Goal: Information Seeking & Learning: Learn about a topic

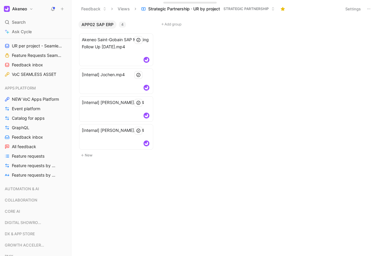
scroll to position [412, 0]
click at [27, 106] on span "Event platform" at bounding box center [26, 108] width 28 height 6
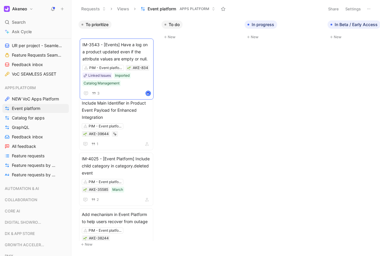
drag, startPoint x: 110, startPoint y: 134, endPoint x: 111, endPoint y: 53, distance: 80.6
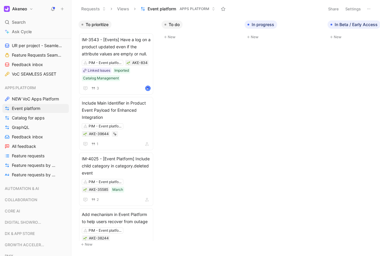
click at [370, 10] on icon at bounding box center [368, 9] width 5 height 5
click at [349, 9] on button "Settings" at bounding box center [353, 9] width 21 height 8
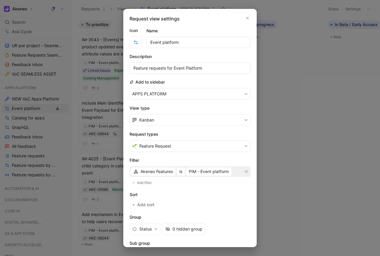
scroll to position [15, 0]
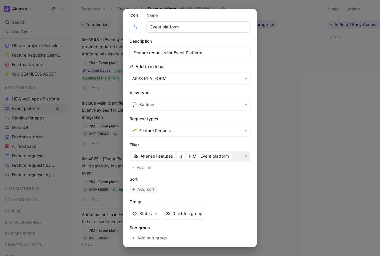
click at [143, 190] on span "Add sort" at bounding box center [146, 189] width 18 height 7
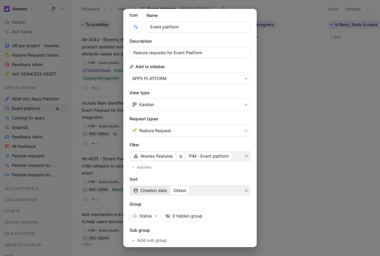
click at [161, 192] on span "Creation date" at bounding box center [153, 190] width 26 height 7
click at [153, 212] on span "Quotes" at bounding box center [147, 211] width 14 height 5
click at [167, 193] on span "Least" at bounding box center [166, 190] width 11 height 7
click at [168, 209] on span "Most" at bounding box center [165, 211] width 9 height 5
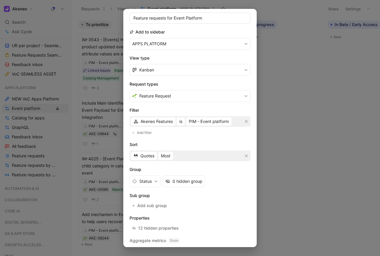
scroll to position [66, 0]
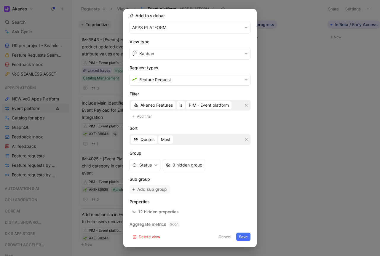
click at [143, 188] on span "Add sub group" at bounding box center [152, 189] width 30 height 7
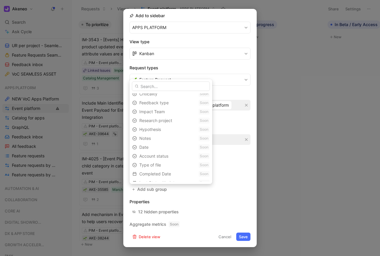
scroll to position [63, 0]
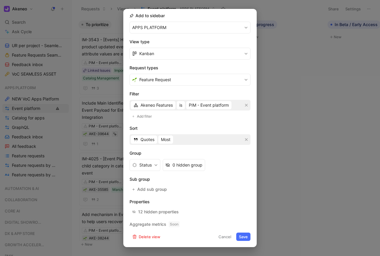
click at [245, 239] on button "Save" at bounding box center [243, 237] width 14 height 8
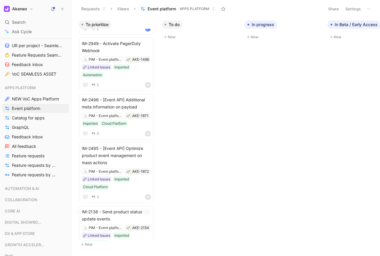
scroll to position [650, 0]
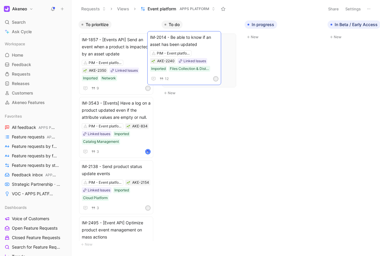
drag, startPoint x: 137, startPoint y: 57, endPoint x: 209, endPoint y: 55, distance: 72.9
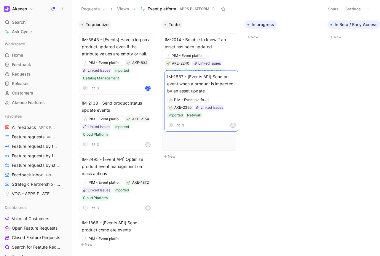
drag, startPoint x: 112, startPoint y: 57, endPoint x: 198, endPoint y: 91, distance: 91.9
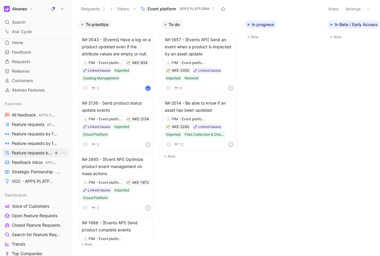
scroll to position [12, 0]
click at [40, 144] on span "Feature requests by feature APPS PLATFORM" at bounding box center [32, 144] width 41 height 6
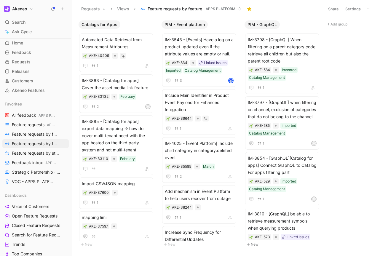
click at [351, 12] on button "Settings" at bounding box center [353, 9] width 21 height 8
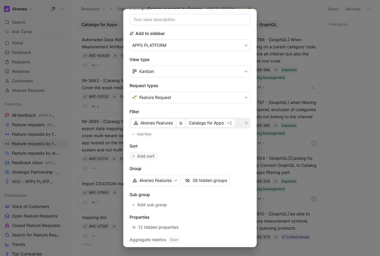
scroll to position [48, 0]
click at [147, 156] on span "Add sort" at bounding box center [146, 156] width 18 height 7
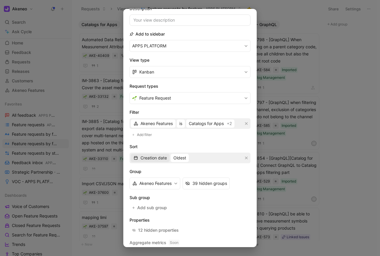
click at [154, 160] on span "Creation date" at bounding box center [153, 157] width 26 height 7
click at [150, 176] on span "Quotes" at bounding box center [147, 178] width 14 height 5
click at [162, 158] on span "Least" at bounding box center [166, 157] width 11 height 7
click at [166, 179] on span "Most" at bounding box center [165, 178] width 9 height 5
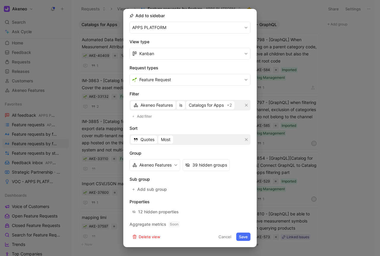
click at [238, 235] on button "Save" at bounding box center [243, 237] width 14 height 8
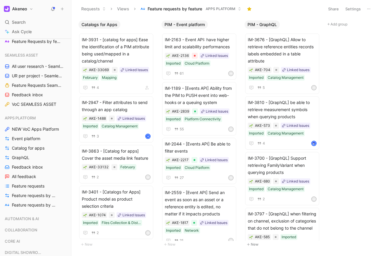
scroll to position [391, 0]
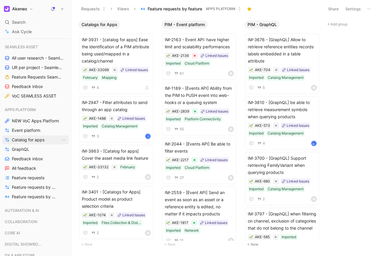
click at [35, 143] on link "Catalog for apps" at bounding box center [35, 139] width 66 height 9
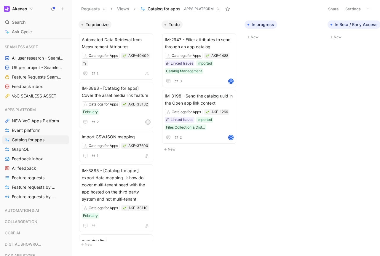
click at [348, 9] on button "Settings" at bounding box center [353, 9] width 21 height 8
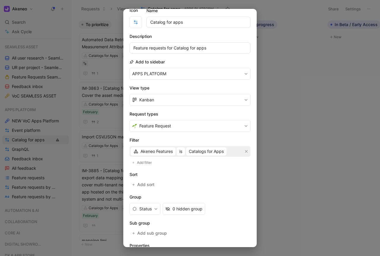
scroll to position [20, 0]
click at [145, 182] on span "Add sort" at bounding box center [146, 184] width 18 height 7
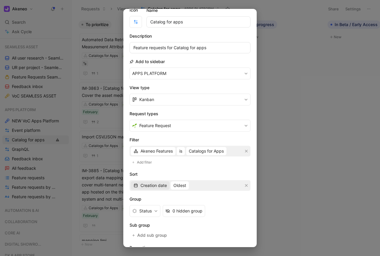
click at [149, 186] on span "Creation date" at bounding box center [153, 185] width 26 height 7
click at [147, 208] on span "Quotes" at bounding box center [147, 206] width 14 height 5
click at [167, 185] on span "Least" at bounding box center [166, 185] width 11 height 7
click at [167, 205] on span "Most" at bounding box center [165, 206] width 9 height 5
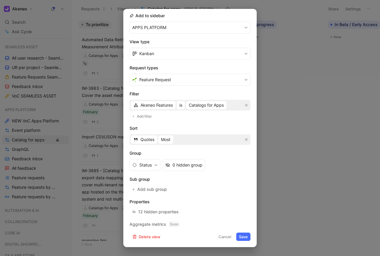
click at [243, 235] on button "Save" at bounding box center [243, 237] width 14 height 8
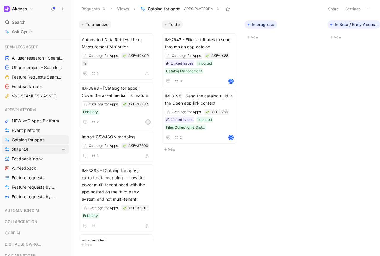
click at [41, 150] on link "GraphQL" at bounding box center [35, 149] width 66 height 9
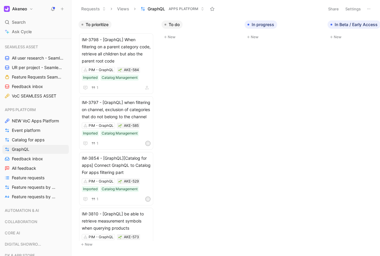
click at [348, 10] on button "Settings" at bounding box center [353, 9] width 21 height 8
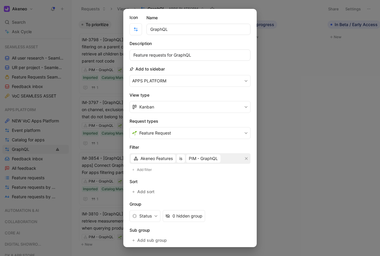
scroll to position [13, 0]
click at [146, 188] on button "Add sort" at bounding box center [143, 191] width 28 height 8
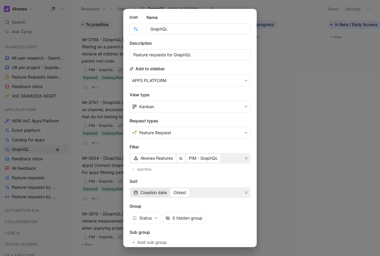
click at [161, 191] on span "Creation date" at bounding box center [153, 192] width 26 height 7
click at [147, 214] on span "Quotes" at bounding box center [147, 213] width 14 height 5
click at [164, 192] on span "Least" at bounding box center [166, 192] width 11 height 7
click at [164, 211] on div "Most" at bounding box center [178, 213] width 35 height 7
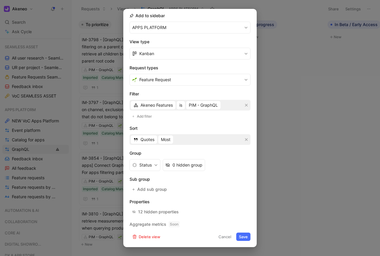
click at [241, 236] on button "Save" at bounding box center [243, 237] width 14 height 8
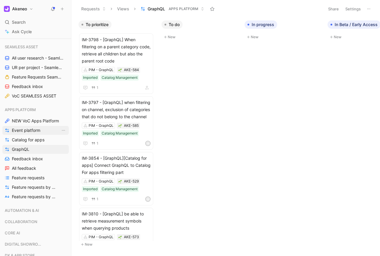
click at [30, 129] on span "Event platform" at bounding box center [26, 130] width 28 height 6
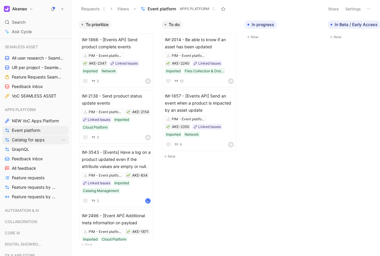
click at [44, 140] on link "Catalog for apps" at bounding box center [35, 139] width 66 height 9
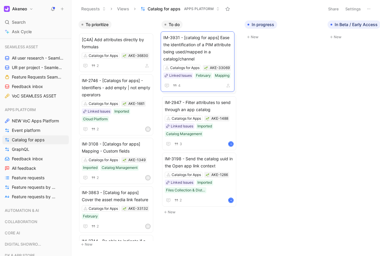
drag, startPoint x: 120, startPoint y: 50, endPoint x: 201, endPoint y: 48, distance: 81.5
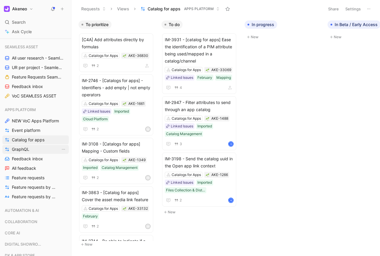
click at [26, 148] on span "GraphQL" at bounding box center [20, 149] width 17 height 6
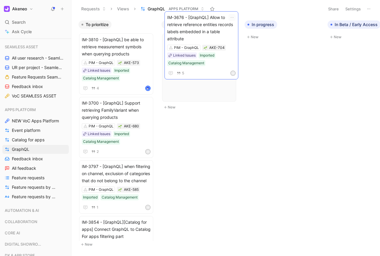
drag, startPoint x: 104, startPoint y: 92, endPoint x: 192, endPoint y: 69, distance: 90.3
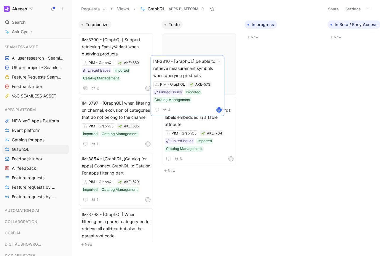
drag, startPoint x: 113, startPoint y: 83, endPoint x: 185, endPoint y: 105, distance: 75.6
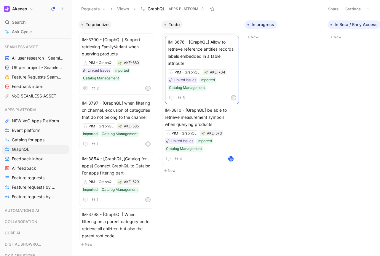
drag, startPoint x: 198, startPoint y: 111, endPoint x: 201, endPoint y: 48, distance: 62.6
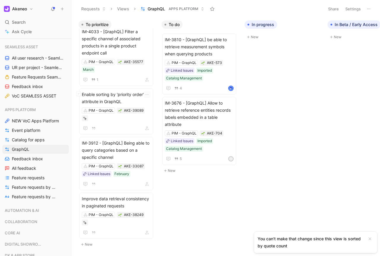
scroll to position [305, 0]
click at [29, 132] on span "Event platform" at bounding box center [26, 130] width 28 height 6
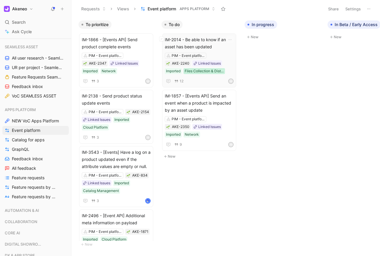
click at [195, 71] on div "Files Collection & Distribution" at bounding box center [204, 71] width 39 height 6
click at [196, 45] on span "IM-2014 - Be able to know if an asset has been updated" at bounding box center [199, 43] width 69 height 14
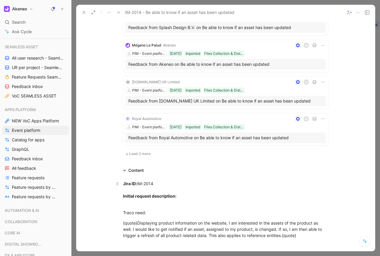
scroll to position [316, 0]
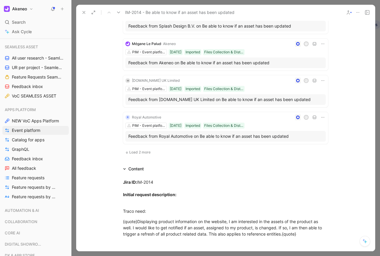
click at [144, 152] on span "Load 2 more" at bounding box center [139, 152] width 21 height 5
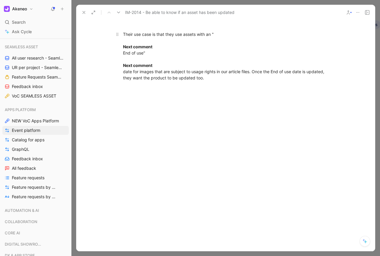
scroll to position [896, 0]
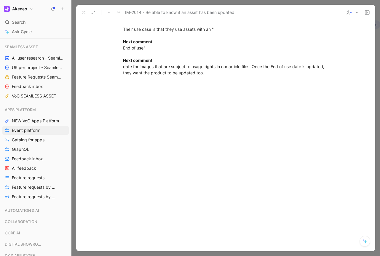
click at [83, 15] on button at bounding box center [84, 12] width 8 height 8
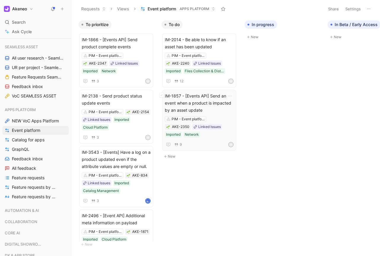
click at [223, 112] on span "IM-1857 - [Events API] Send an event when a product is impacted by an asset upd…" at bounding box center [199, 102] width 69 height 21
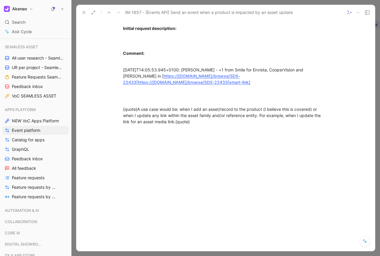
scroll to position [535, 0]
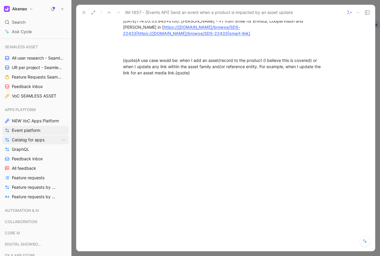
click at [37, 141] on span "Catalog for apps" at bounding box center [28, 140] width 33 height 6
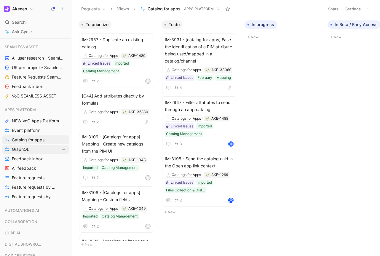
click at [54, 147] on link "GraphQL" at bounding box center [35, 149] width 66 height 9
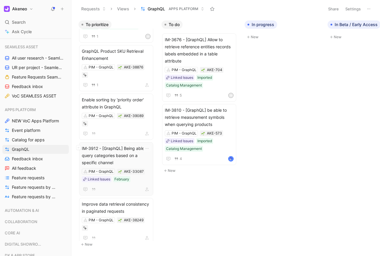
scroll to position [305, 0]
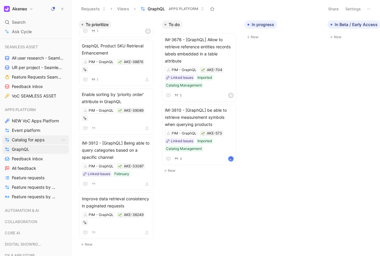
click at [29, 140] on span "Catalog for apps" at bounding box center [28, 140] width 33 height 6
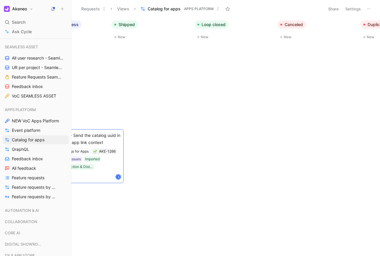
scroll to position [0, 260]
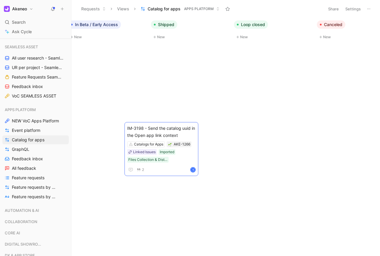
drag, startPoint x: 209, startPoint y: 164, endPoint x: 171, endPoint y: 133, distance: 48.5
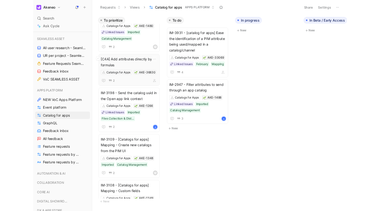
scroll to position [0, 0]
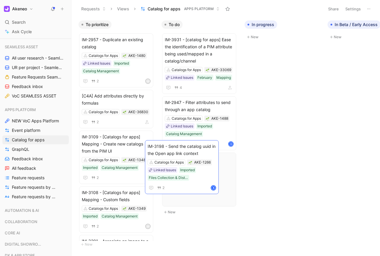
drag, startPoint x: 129, startPoint y: 140, endPoint x: 195, endPoint y: 149, distance: 66.5
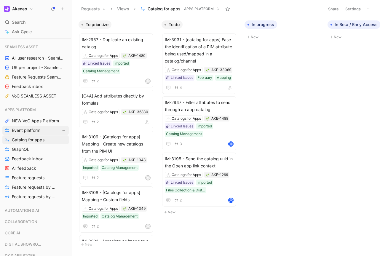
click at [33, 129] on span "Event platform" at bounding box center [26, 130] width 28 height 6
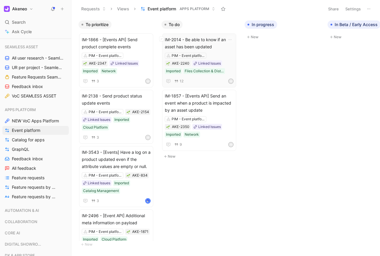
click at [207, 38] on span "IM-2014 - Be able to know if an asset has been updated" at bounding box center [199, 43] width 69 height 14
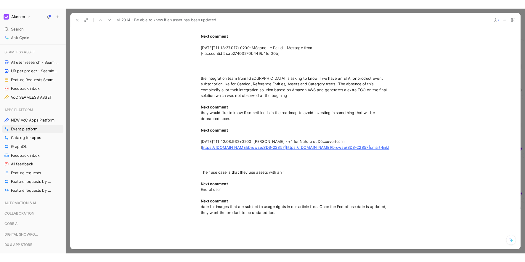
scroll to position [890, 0]
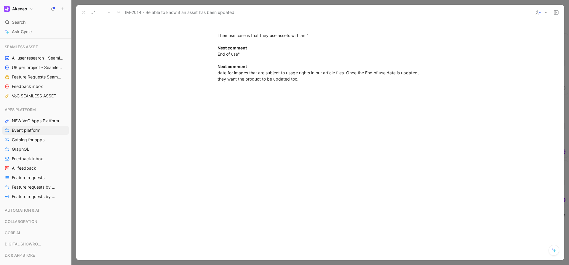
click at [82, 12] on icon at bounding box center [83, 12] width 5 height 5
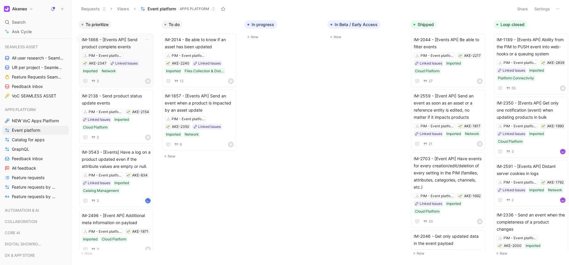
click at [136, 49] on span "IM-1866 - [Events API] Send product complete events" at bounding box center [116, 43] width 69 height 14
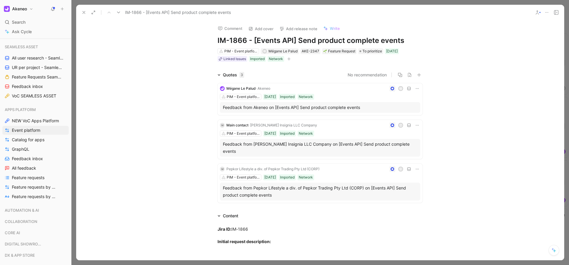
click at [85, 12] on icon at bounding box center [83, 12] width 5 height 5
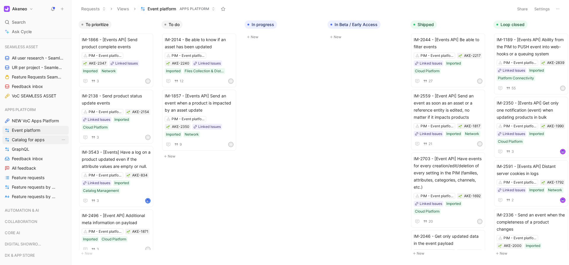
click at [47, 142] on link "Catalog for apps" at bounding box center [35, 139] width 66 height 9
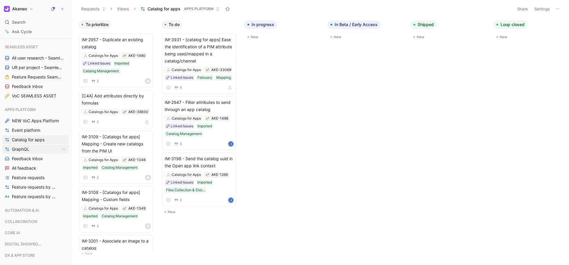
click at [45, 148] on link "GraphQL" at bounding box center [35, 149] width 66 height 9
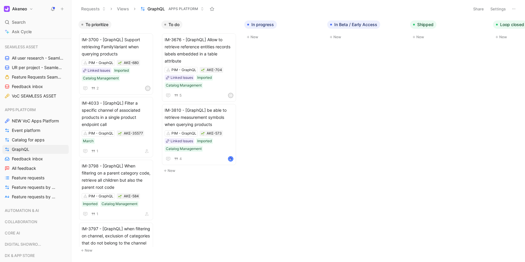
scroll to position [391, 0]
click at [380, 12] on button "Settings" at bounding box center [498, 9] width 21 height 8
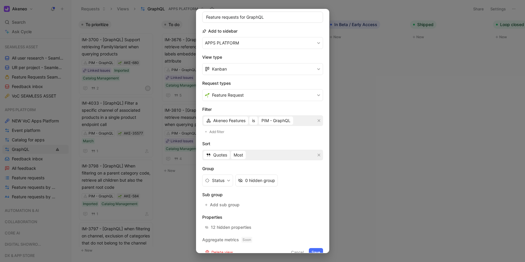
scroll to position [60, 0]
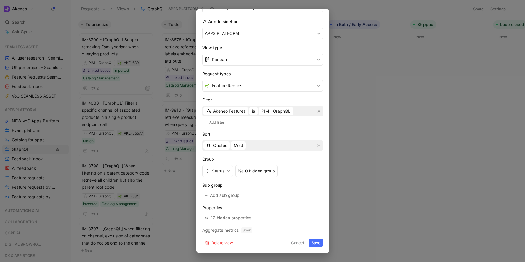
click at [153, 185] on div at bounding box center [262, 131] width 525 height 262
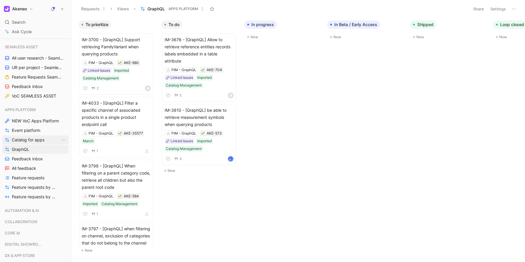
click at [30, 143] on link "Catalog for apps" at bounding box center [35, 139] width 66 height 9
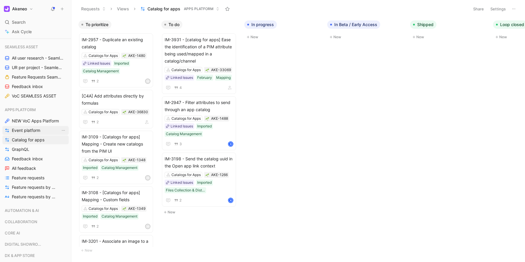
click at [37, 131] on span "Event platform" at bounding box center [26, 130] width 28 height 6
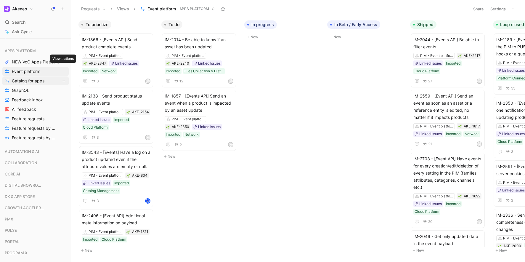
scroll to position [636, 0]
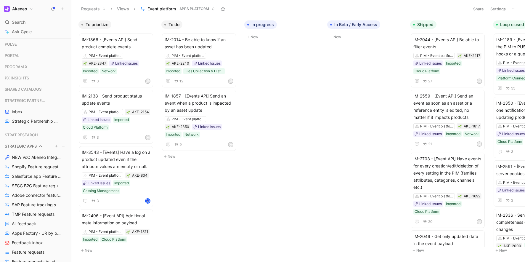
click at [41, 146] on icon at bounding box center [40, 145] width 3 height 1
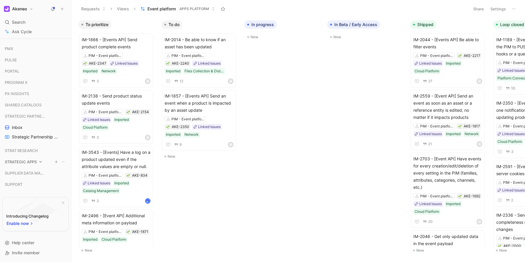
scroll to position [620, 0]
click at [36, 162] on span "STRATEGIC APPS" at bounding box center [21, 162] width 32 height 6
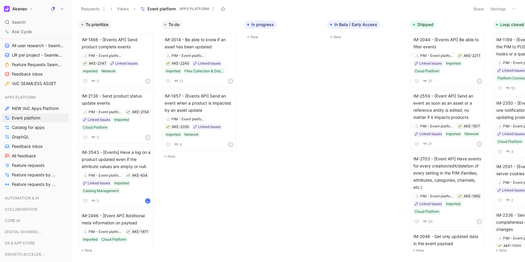
scroll to position [381, 0]
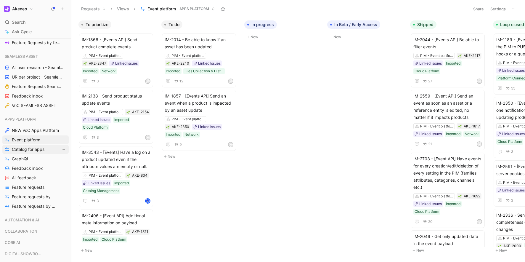
click at [26, 153] on link "Catalog for apps" at bounding box center [35, 149] width 66 height 9
